Goal: Information Seeking & Learning: Learn about a topic

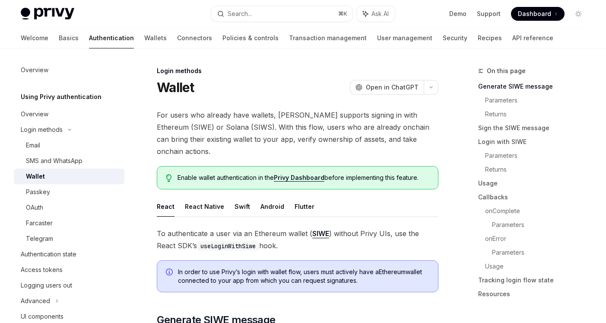
click at [244, 129] on span "For users who already have wallets, Privy supports signing in with Ethereum (SI…" at bounding box center [298, 133] width 282 height 48
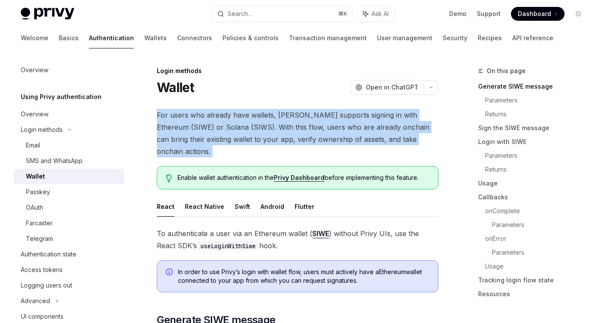
click at [244, 129] on span "For users who already have wallets, Privy supports signing in with Ethereum (SI…" at bounding box center [298, 133] width 282 height 48
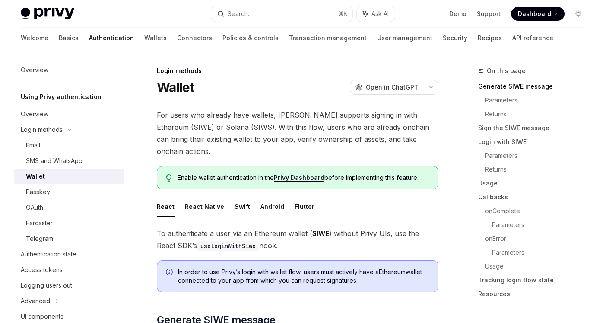
click at [259, 129] on span "For users who already have wallets, Privy supports signing in with Ethereum (SI…" at bounding box center [298, 133] width 282 height 48
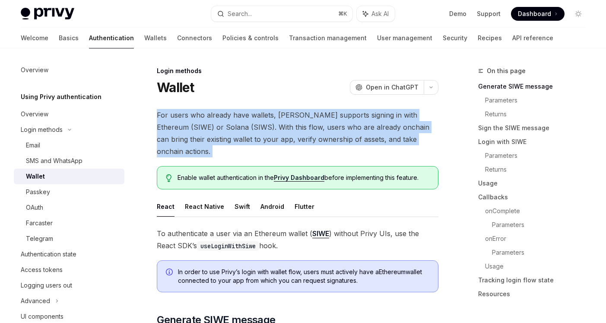
click at [259, 129] on span "For users who already have wallets, Privy supports signing in with Ethereum (SI…" at bounding box center [298, 133] width 282 height 48
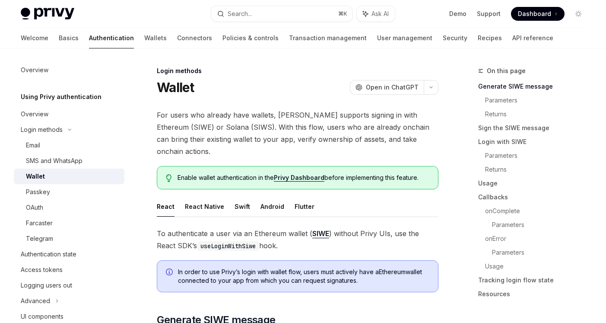
click at [269, 130] on span "For users who already have wallets, Privy supports signing in with Ethereum (SI…" at bounding box center [298, 133] width 282 height 48
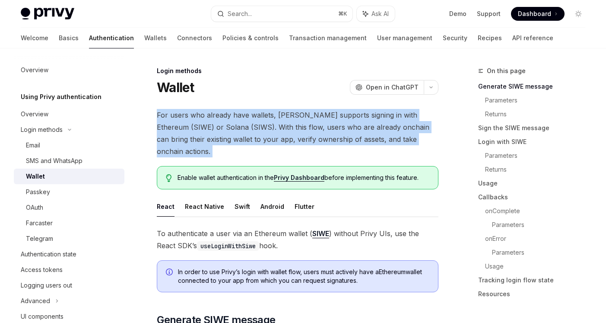
click at [269, 130] on span "For users who already have wallets, Privy supports signing in with Ethereum (SI…" at bounding box center [298, 133] width 282 height 48
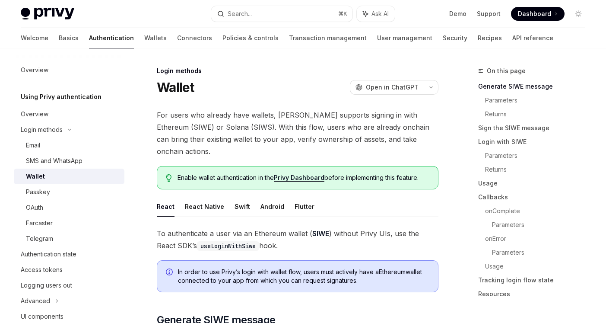
click at [279, 130] on span "For users who already have wallets, Privy supports signing in with Ethereum (SI…" at bounding box center [298, 133] width 282 height 48
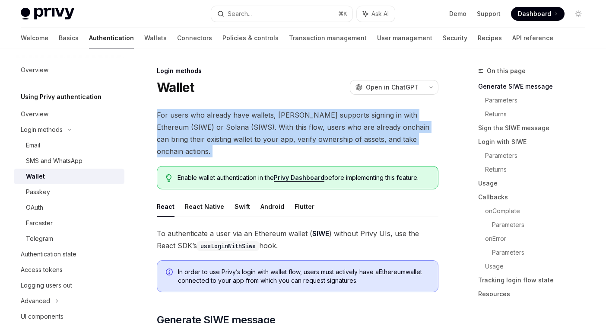
click at [279, 130] on span "For users who already have wallets, Privy supports signing in with Ethereum (SI…" at bounding box center [298, 133] width 282 height 48
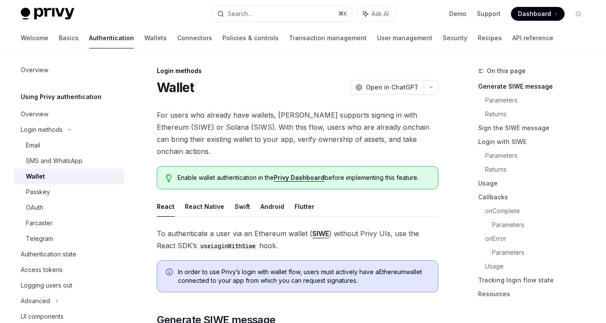
click at [293, 131] on span "For users who already have wallets, Privy supports signing in with Ethereum (SI…" at bounding box center [298, 133] width 282 height 48
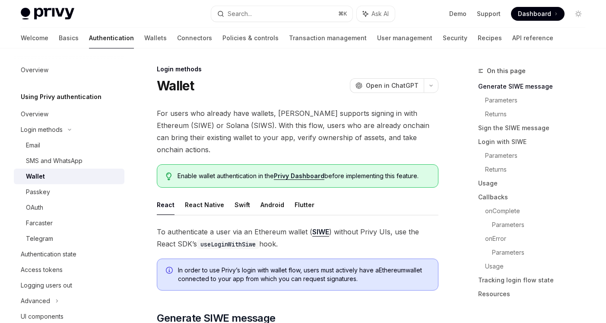
click at [291, 172] on link "Privy Dashboard" at bounding box center [299, 176] width 51 height 8
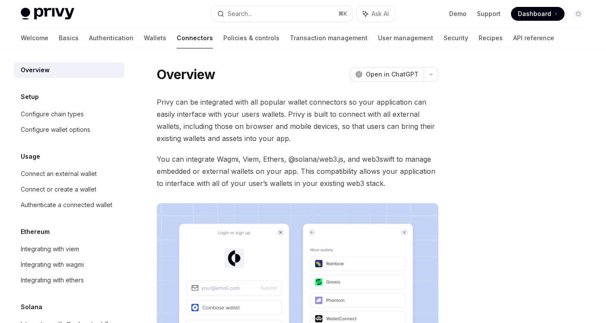
click at [317, 166] on span "You can integrate Wagmi, Viem, Ethers, @solana/web3.js, and web3swift to manage…" at bounding box center [298, 171] width 282 height 36
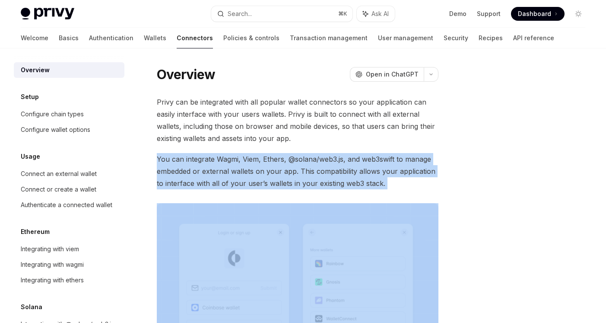
click at [317, 166] on span "You can integrate Wagmi, Viem, Ethers, @solana/web3.js, and web3swift to manage…" at bounding box center [298, 171] width 282 height 36
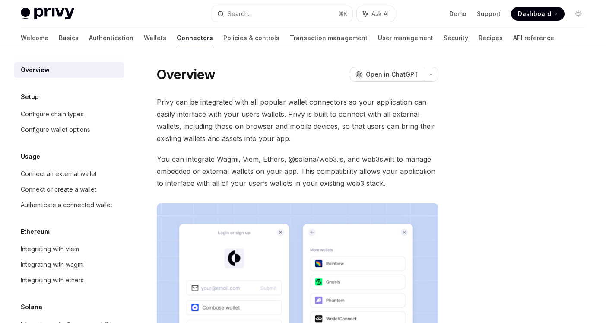
click at [325, 166] on span "You can integrate Wagmi, Viem, Ethers, @solana/web3.js, and web3swift to manage…" at bounding box center [298, 171] width 282 height 36
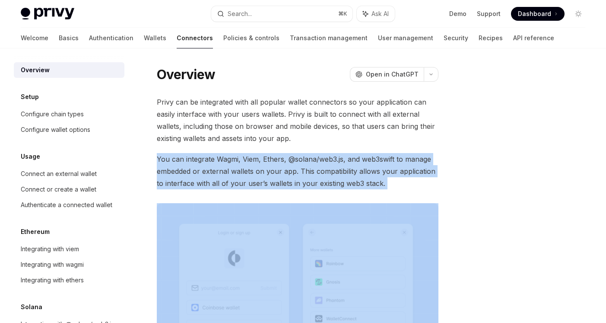
click at [325, 166] on span "You can integrate Wagmi, Viem, Ethers, @solana/web3.js, and web3swift to manage…" at bounding box center [298, 171] width 282 height 36
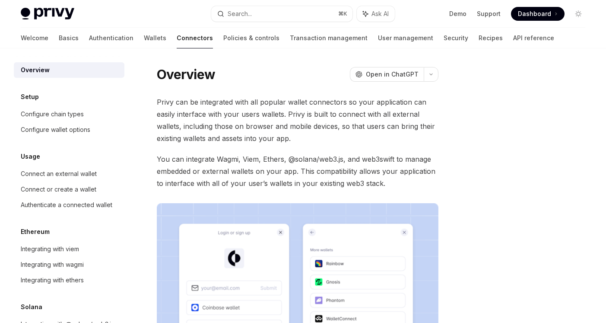
click at [333, 168] on span "You can integrate Wagmi, Viem, Ethers, @solana/web3.js, and web3swift to manage…" at bounding box center [298, 171] width 282 height 36
click at [308, 167] on span "You can integrate Wagmi, Viem, Ethers, @solana/web3.js, and web3swift to manage…" at bounding box center [298, 171] width 282 height 36
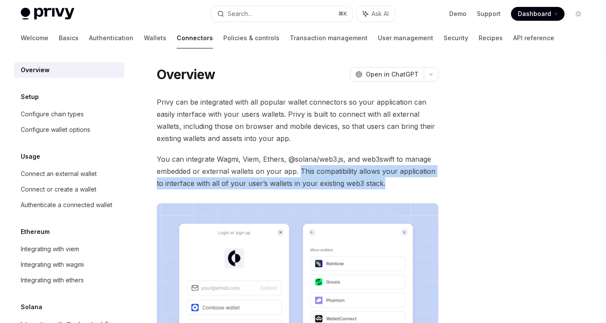
drag, startPoint x: 301, startPoint y: 168, endPoint x: 401, endPoint y: 186, distance: 102.3
click at [402, 187] on span "You can integrate Wagmi, Viem, Ethers, @solana/web3.js, and web3swift to manage…" at bounding box center [298, 171] width 282 height 36
click at [401, 186] on span "You can integrate Wagmi, Viem, Ethers, @solana/web3.js, and web3swift to manage…" at bounding box center [298, 171] width 282 height 36
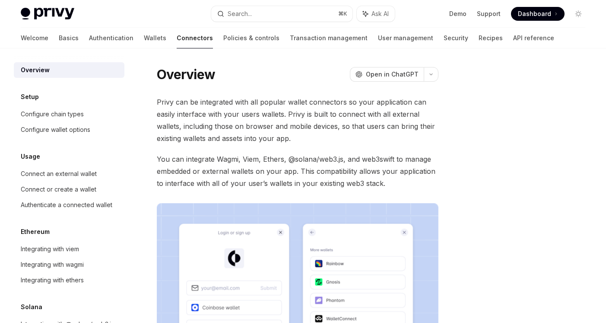
click at [394, 180] on span "You can integrate Wagmi, Viem, Ethers, @solana/web3.js, and web3swift to manage…" at bounding box center [298, 171] width 282 height 36
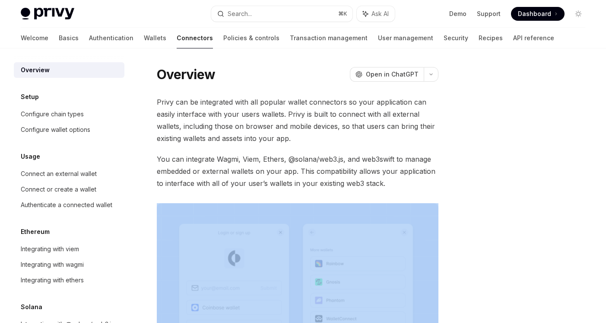
click at [394, 180] on span "You can integrate Wagmi, Viem, Ethers, @solana/web3.js, and web3swift to manage…" at bounding box center [298, 171] width 282 height 36
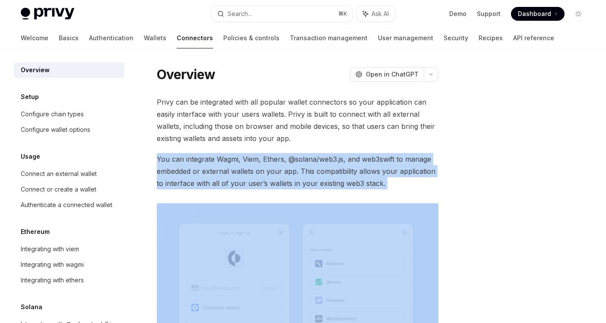
click at [394, 180] on span "You can integrate Wagmi, Viem, Ethers, @solana/web3.js, and web3swift to manage…" at bounding box center [298, 171] width 282 height 36
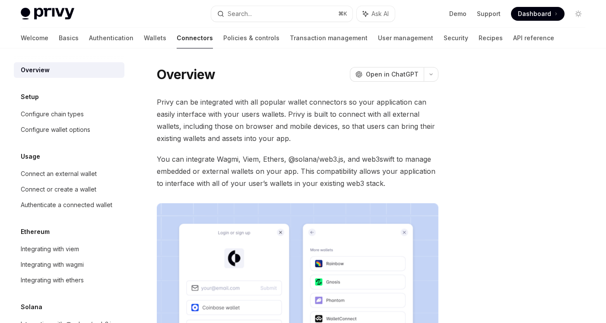
click at [399, 180] on span "You can integrate Wagmi, Viem, Ethers, @solana/web3.js, and web3swift to manage…" at bounding box center [298, 171] width 282 height 36
click at [450, 72] on div "Overview OpenAI Open in ChatGPT OpenAI Open in ChatGPT Privy can be integrated …" at bounding box center [303, 290] width 578 height 484
